Goal: Task Accomplishment & Management: Use online tool/utility

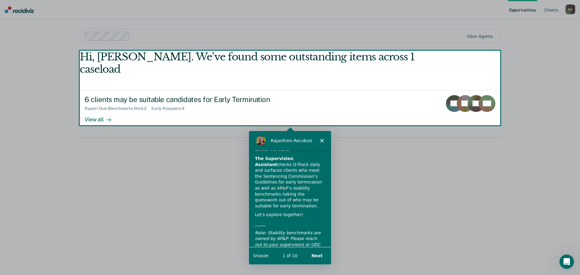
scroll to position [42, 0]
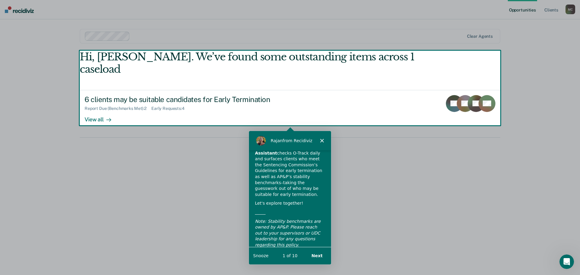
click at [317, 256] on button "Next" at bounding box center [316, 255] width 23 height 12
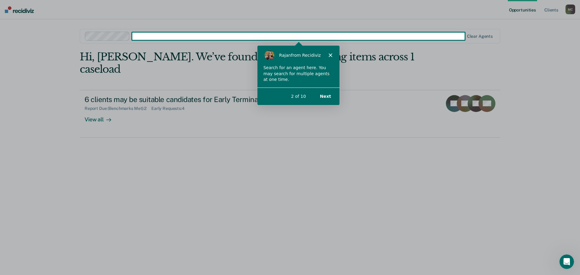
scroll to position [0, 0]
click at [325, 99] on button "Next" at bounding box center [324, 96] width 23 height 12
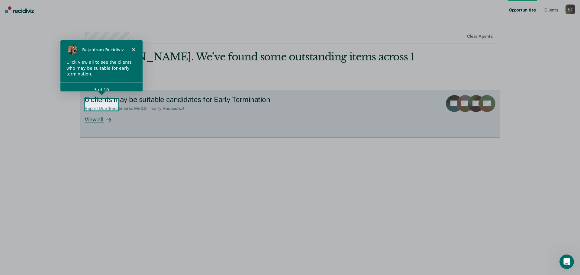
click at [102, 111] on div "View all" at bounding box center [102, 117] width 34 height 12
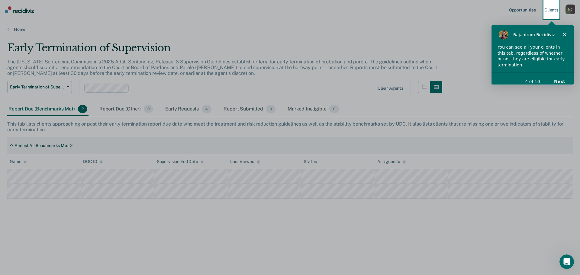
click at [560, 76] on button "Next" at bounding box center [559, 81] width 23 height 12
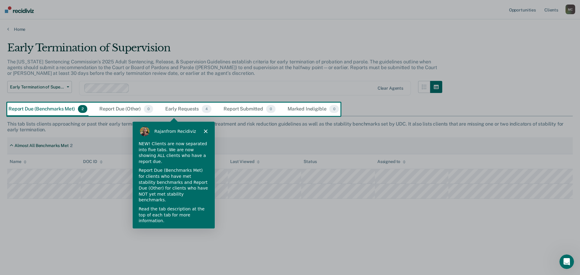
click at [200, 231] on button "Next" at bounding box center [200, 237] width 23 height 12
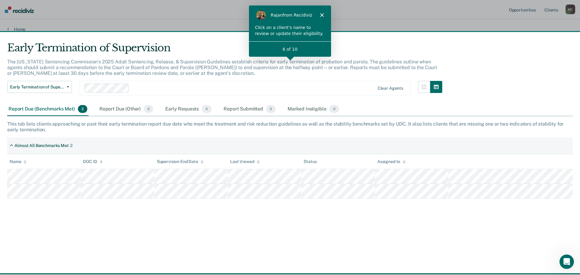
click at [291, 33] on div "Click on a client's name to review or update their eligibility." at bounding box center [290, 30] width 70 height 12
click at [291, 50] on div "6 of 10" at bounding box center [290, 49] width 82 height 6
click at [291, 30] on div "Click on a client's name to review or update their eligibility." at bounding box center [290, 30] width 70 height 12
click at [323, 14] on icon "Close" at bounding box center [322, 15] width 4 height 4
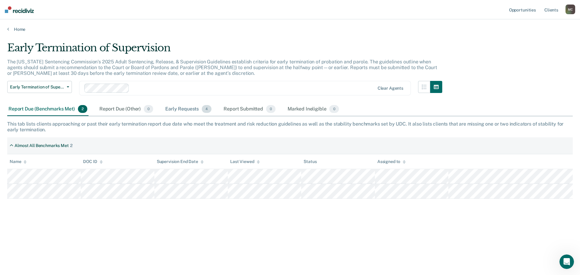
click at [180, 111] on div "Early Requests 4" at bounding box center [188, 109] width 49 height 13
